Goal: Navigation & Orientation: Find specific page/section

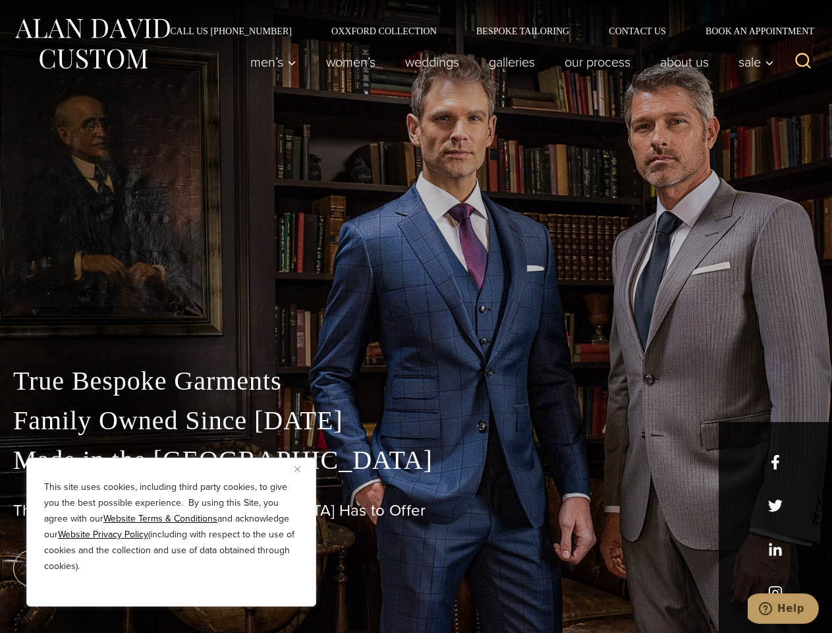
click at [416, 316] on div "True Bespoke Garments Family Owned Since [DATE] Made in [GEOGRAPHIC_DATA] The B…" at bounding box center [416, 463] width 832 height 337
click at [302, 469] on button "Close" at bounding box center [303, 469] width 16 height 16
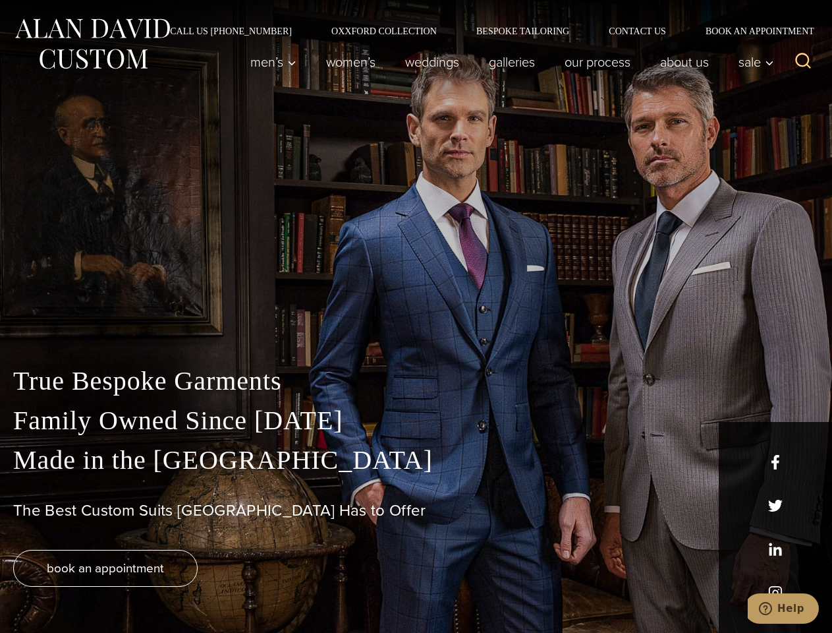
click at [171, 589] on div "True Bespoke Garments Family Owned Since [DATE] Made in [GEOGRAPHIC_DATA] The B…" at bounding box center [416, 497] width 832 height 272
click at [803, 62] on icon "Search" at bounding box center [803, 60] width 19 height 19
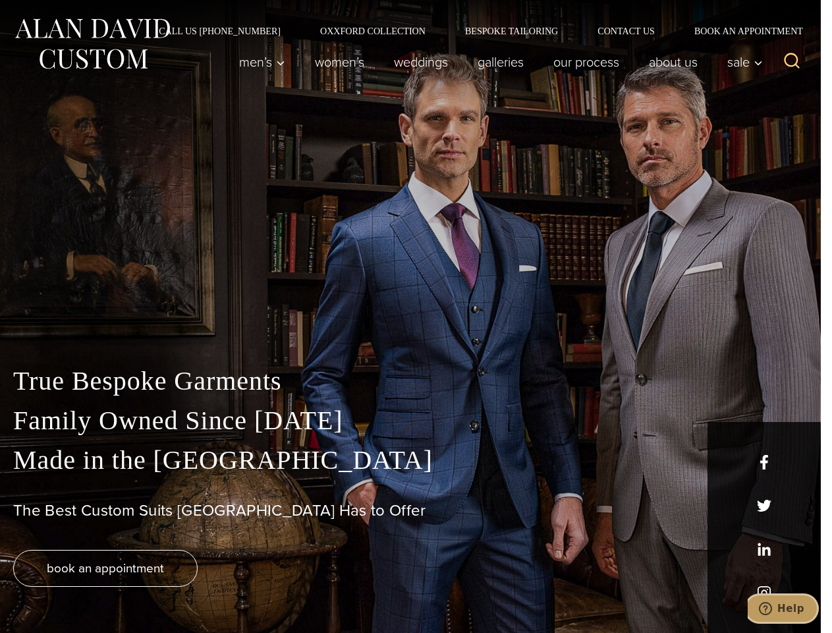
click at [772, 608] on icon "Help" at bounding box center [765, 608] width 13 height 13
